Goal: Transaction & Acquisition: Purchase product/service

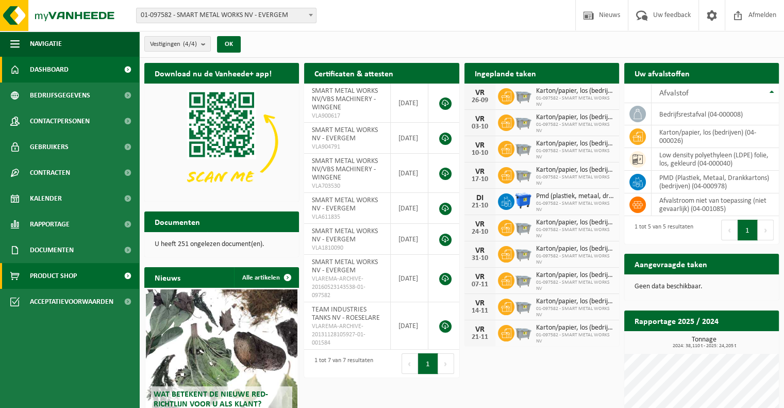
click at [44, 272] on span "Product Shop" at bounding box center [53, 276] width 47 height 26
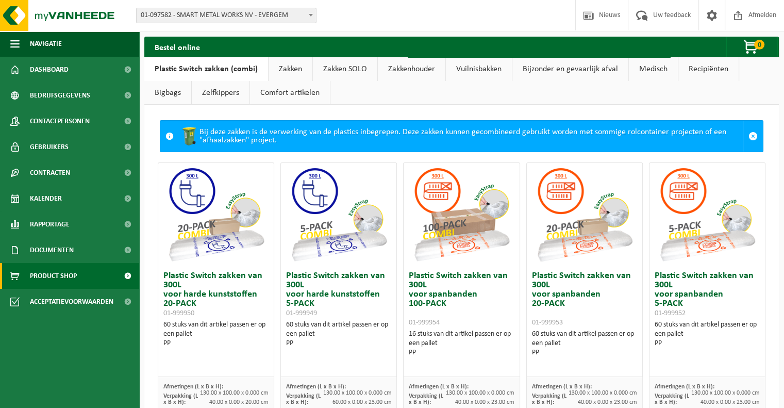
scroll to position [432, 0]
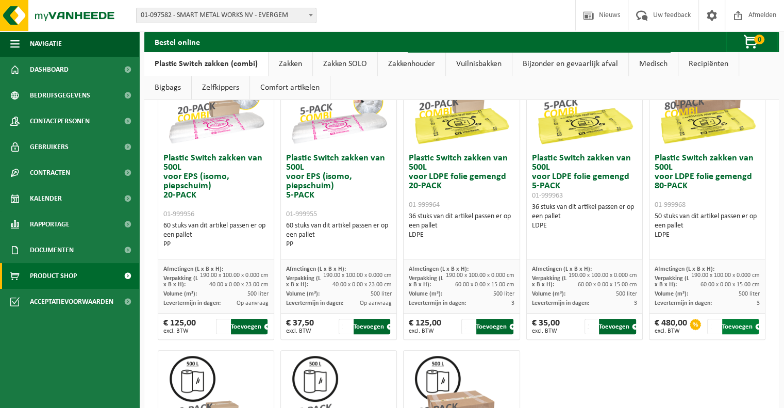
click at [734, 322] on button "Toevoegen" at bounding box center [740, 325] width 37 height 15
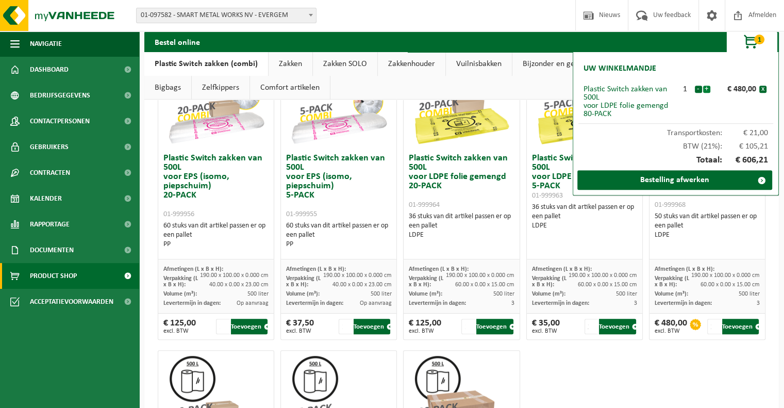
click at [707, 88] on button "+" at bounding box center [706, 89] width 7 height 7
click at [627, 179] on link "Bestelling afwerken" at bounding box center [674, 180] width 195 height 20
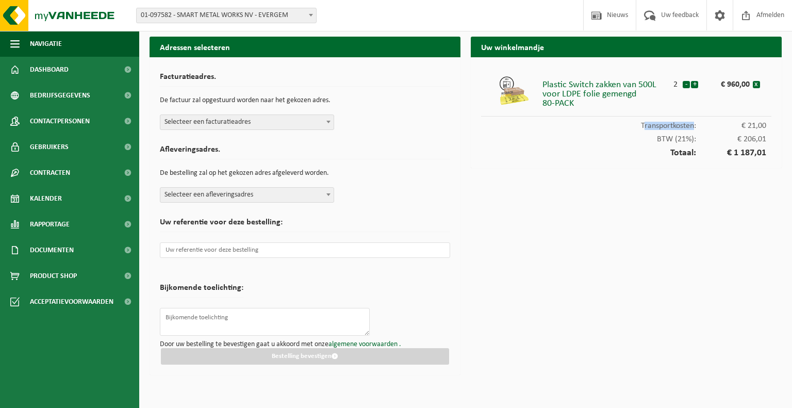
drag, startPoint x: 691, startPoint y: 129, endPoint x: 640, endPoint y: 127, distance: 51.1
click at [640, 127] on div "Transportkosten: € 21,00" at bounding box center [626, 122] width 290 height 13
copy div "Transportkoste"
click at [190, 251] on input "text" at bounding box center [305, 249] width 290 height 15
paste input "6500001895"
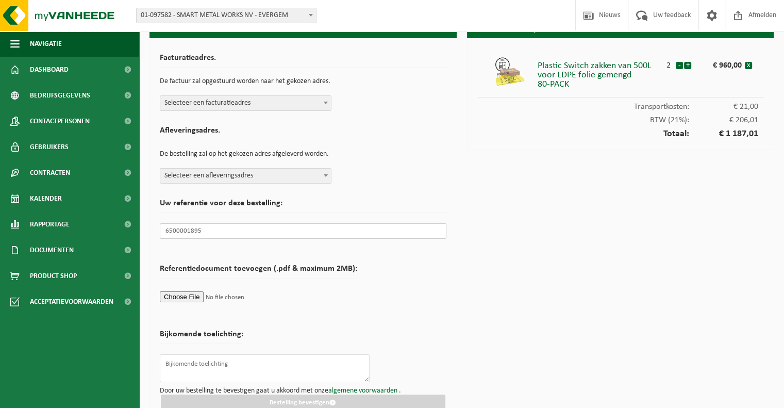
scroll to position [35, 0]
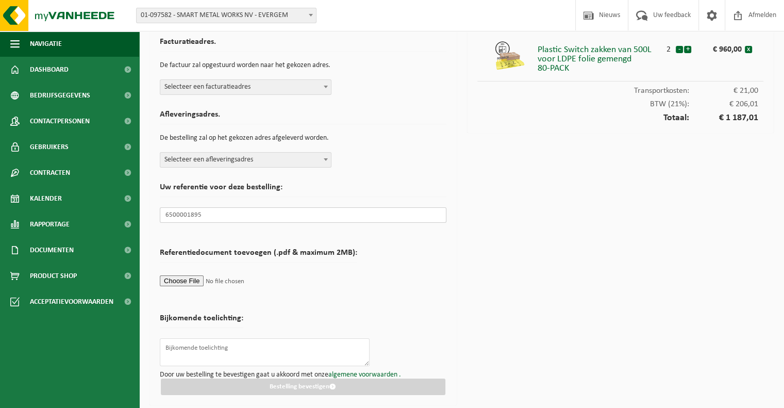
type input "6500001895"
click at [289, 93] on span "Selecteer een facturatieadres" at bounding box center [245, 87] width 171 height 14
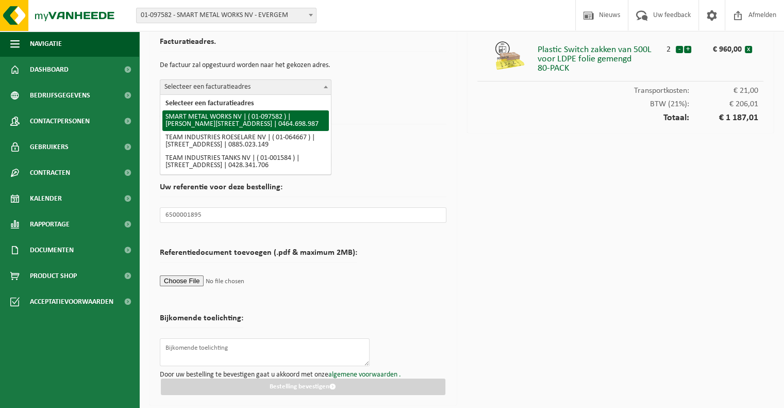
select select "815"
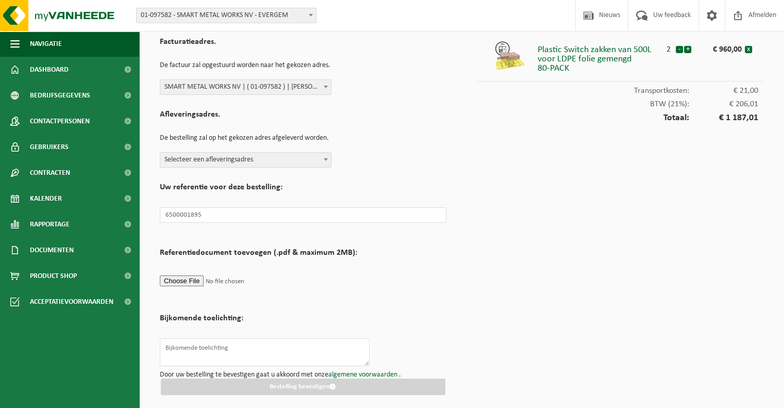
scroll to position [0, 0]
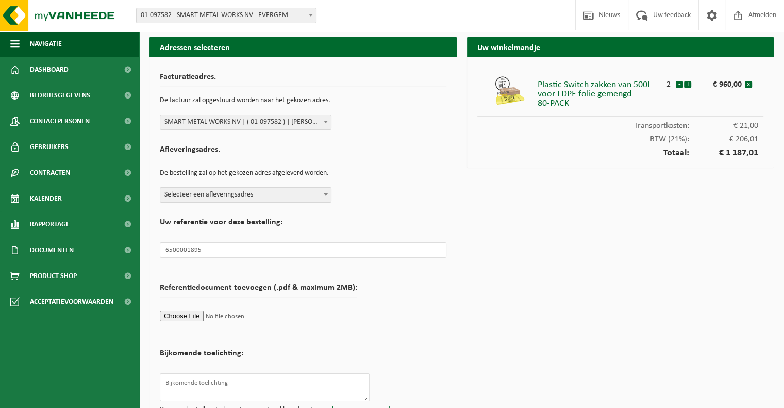
click at [241, 194] on span "Selecteer een afleveringsadres" at bounding box center [245, 195] width 171 height 14
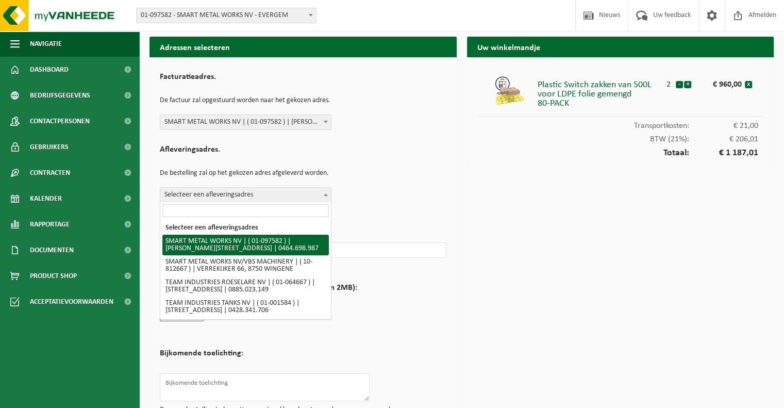
select select "815"
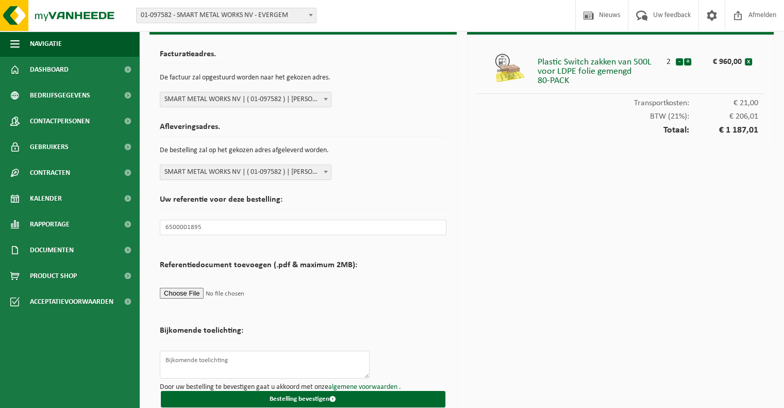
scroll to position [35, 0]
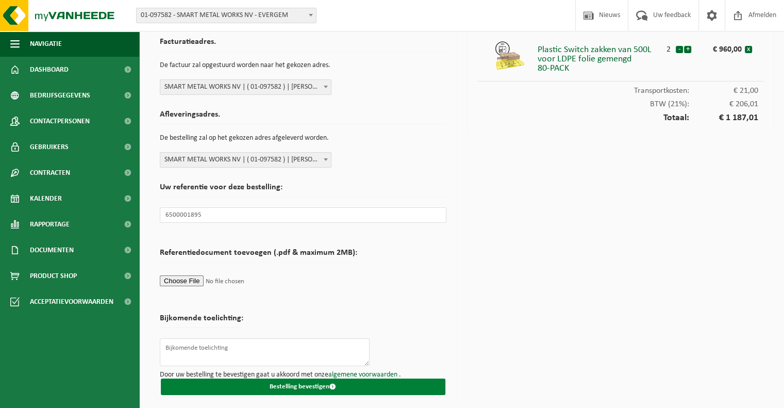
click at [369, 383] on button "Bestelling bevestigen" at bounding box center [303, 386] width 284 height 16
